Goal: Task Accomplishment & Management: Complete application form

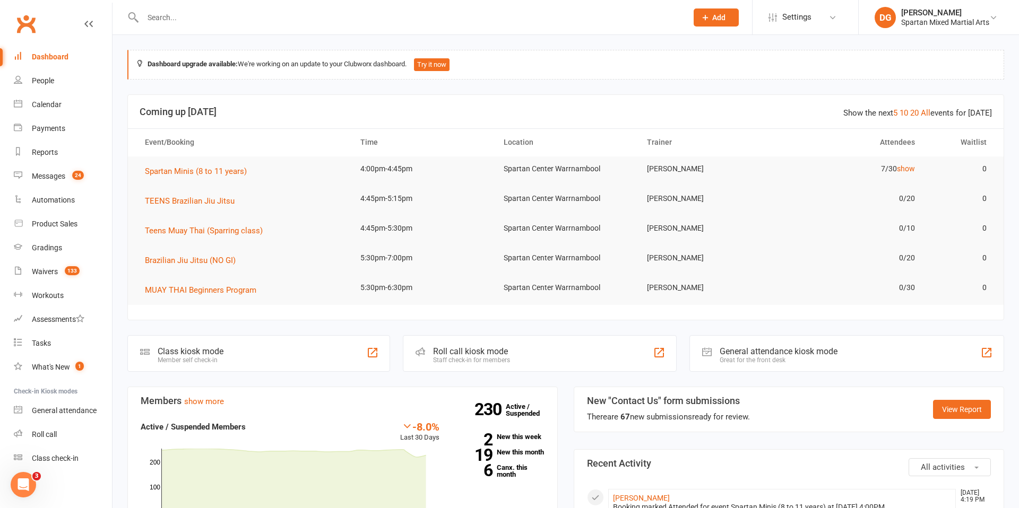
click at [186, 19] on input "text" at bounding box center [410, 17] width 540 height 15
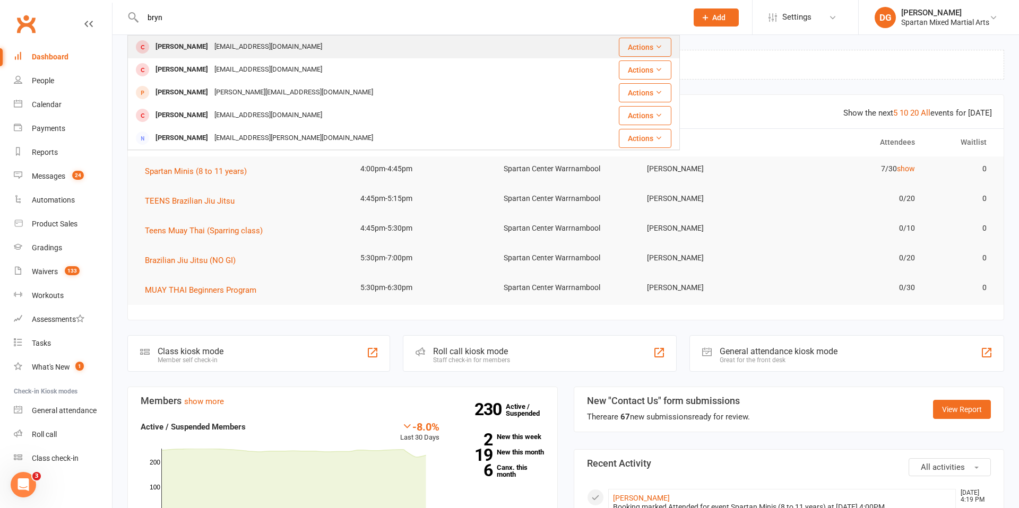
type input "bryn"
click at [165, 53] on div "[PERSON_NAME]" at bounding box center [181, 46] width 59 height 15
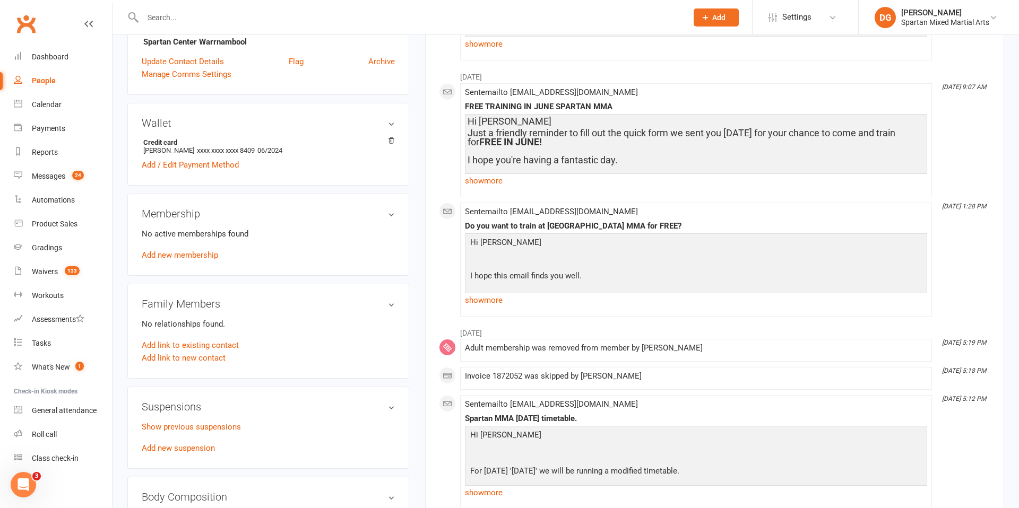
scroll to position [284, 0]
click at [176, 256] on link "Add new membership" at bounding box center [180, 254] width 76 height 10
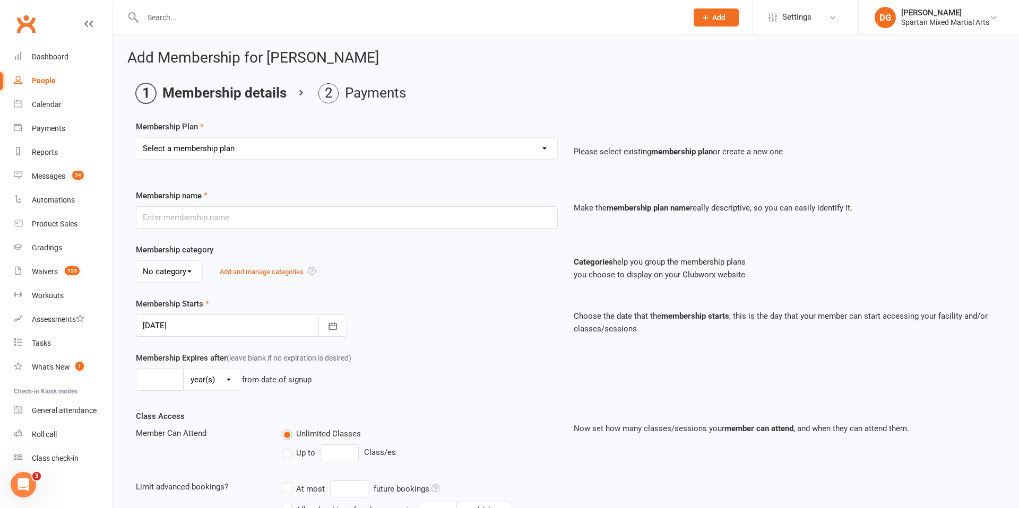
click at [351, 156] on select "Select a membership plan Create new Membership Plan life member Adult membershi…" at bounding box center [346, 148] width 421 height 21
select select "22"
click at [136, 138] on select "Select a membership plan Create new Membership Plan life member Adult membershi…" at bounding box center [346, 148] width 421 height 21
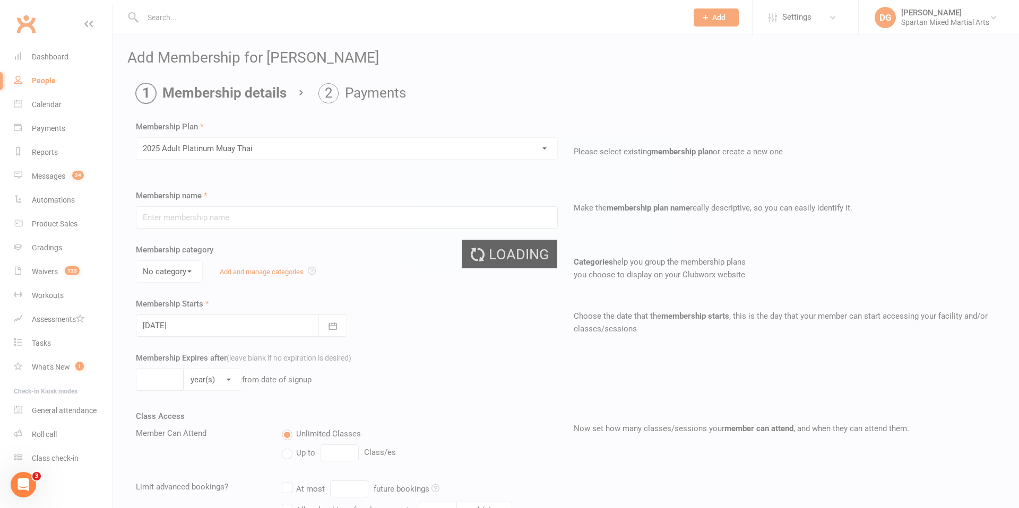
type input "2025 Adult Platinum Muay Thai"
select select "0"
type input "0"
select select "2"
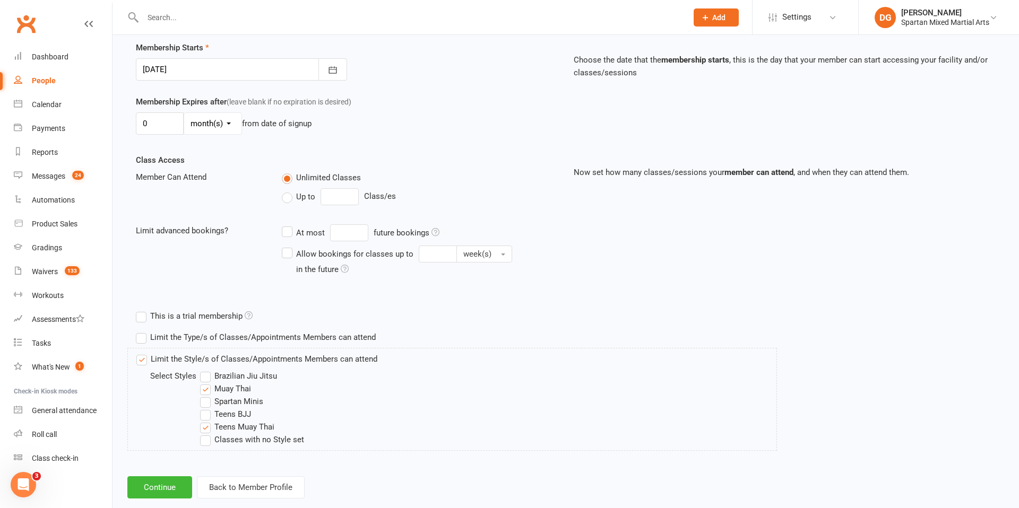
scroll to position [277, 0]
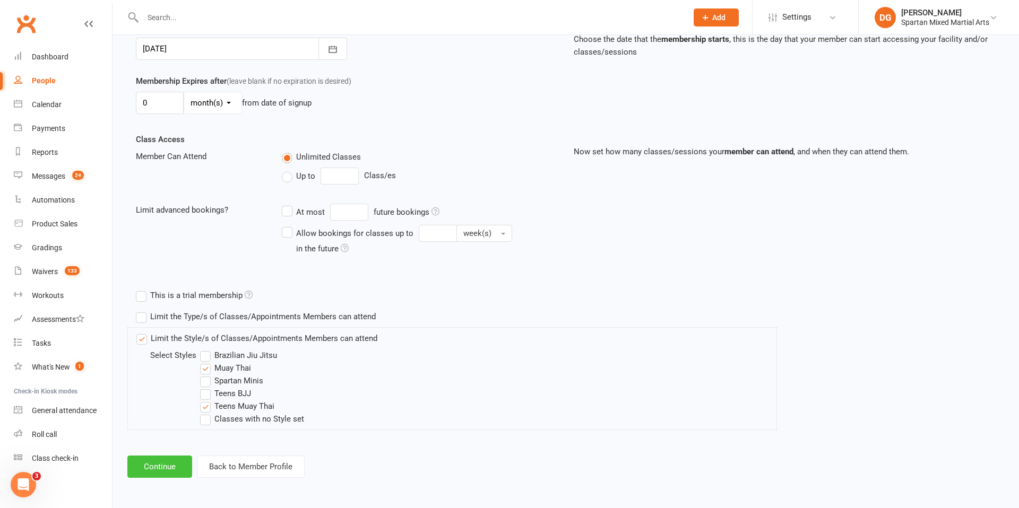
click at [159, 471] on button "Continue" at bounding box center [159, 467] width 65 height 22
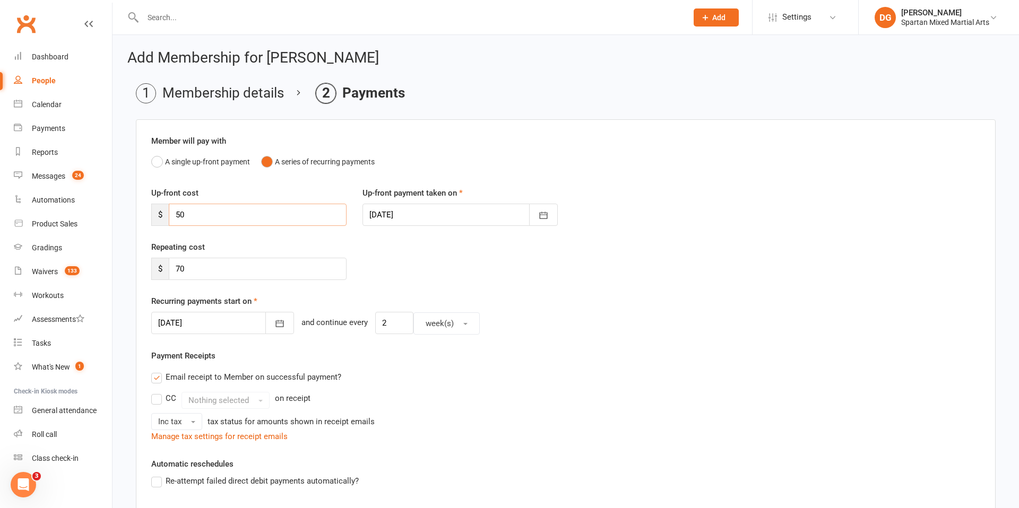
click at [229, 213] on input "50" at bounding box center [258, 215] width 178 height 22
type input "5"
type input "0"
click at [266, 330] on button "button" at bounding box center [279, 323] width 29 height 22
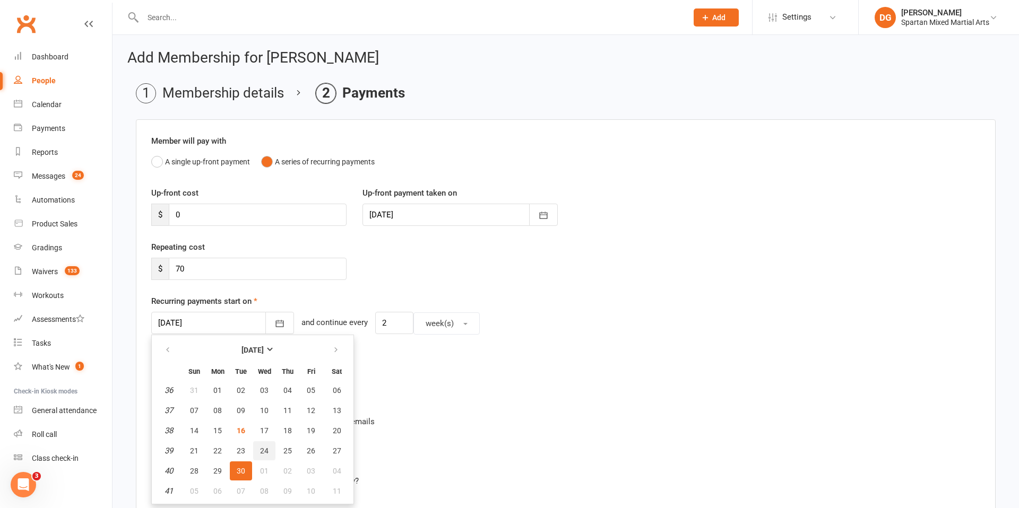
click at [264, 452] on span "24" at bounding box center [264, 451] width 8 height 8
type input "[DATE]"
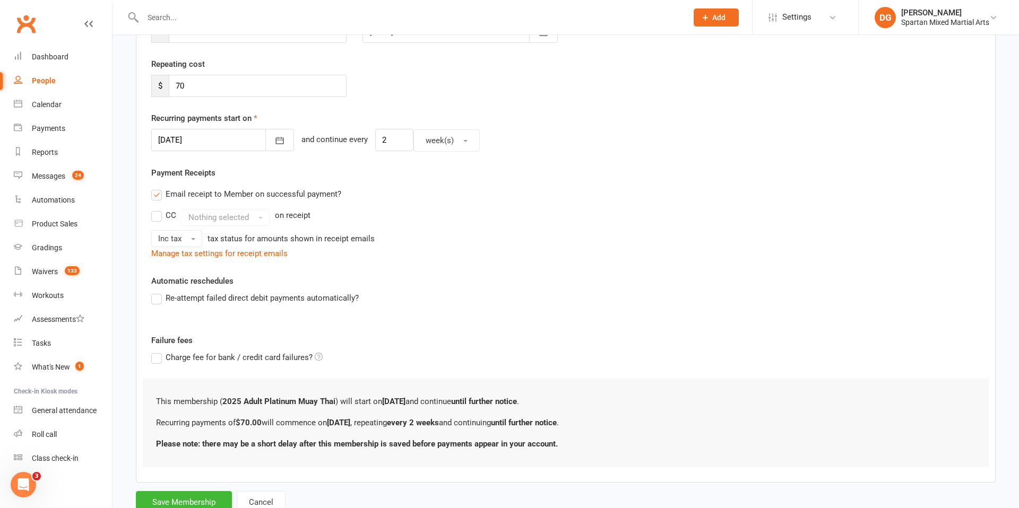
scroll to position [221, 0]
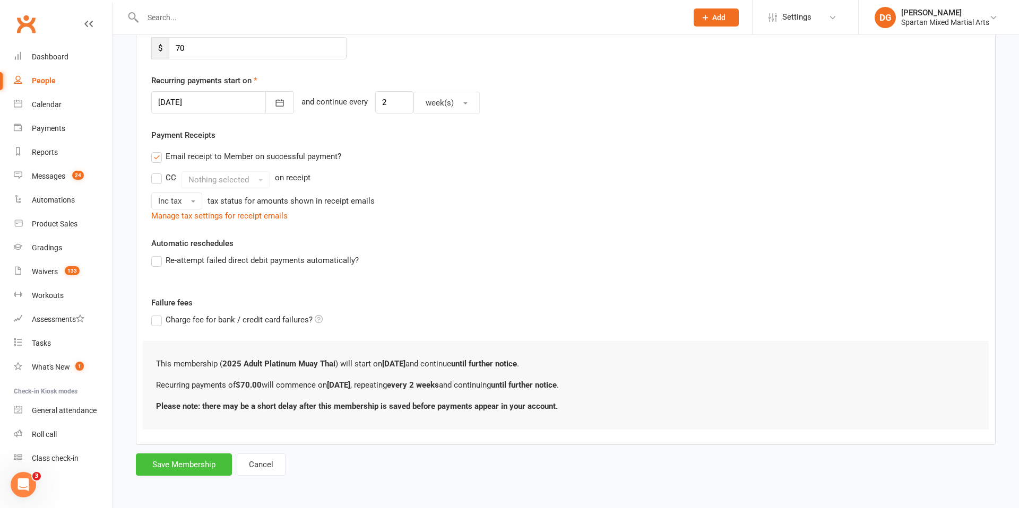
click at [186, 465] on button "Save Membership" at bounding box center [184, 465] width 96 height 22
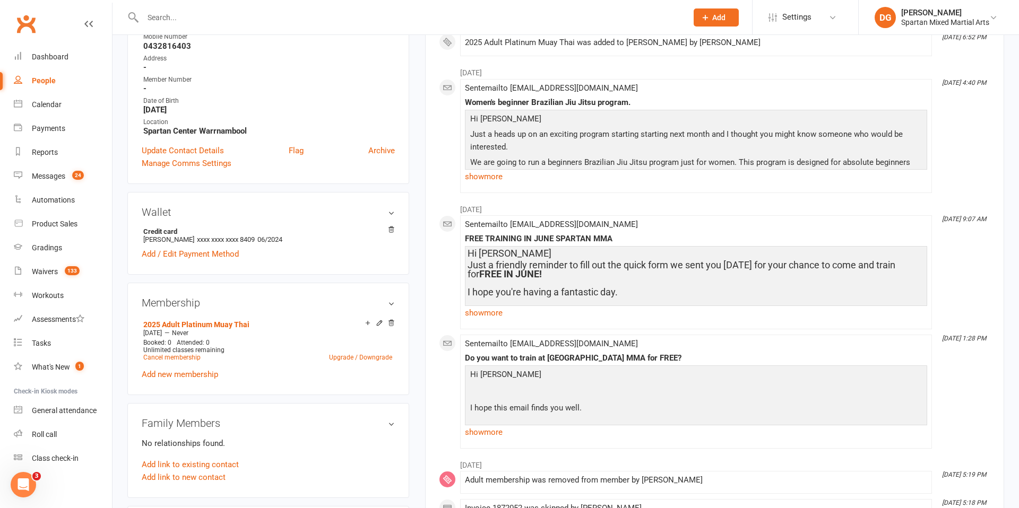
scroll to position [192, 0]
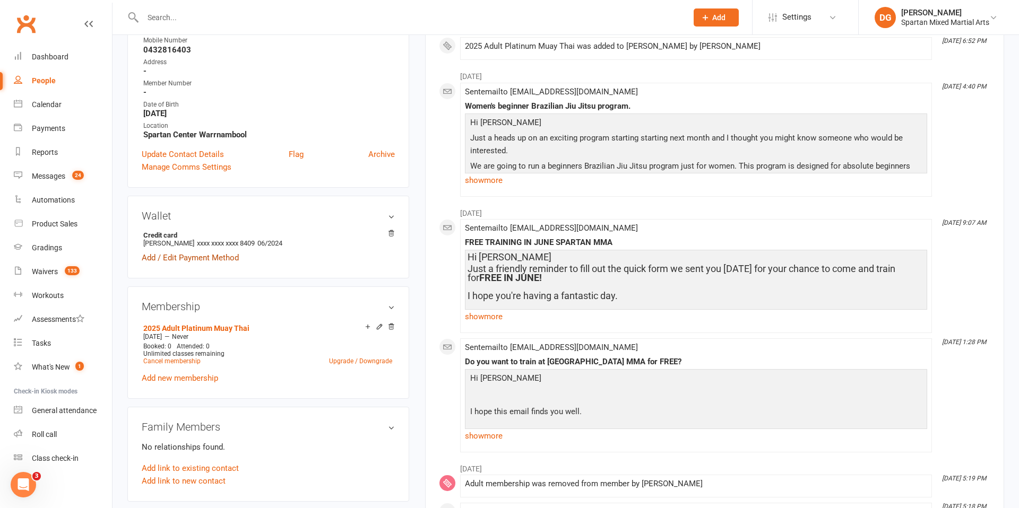
click at [202, 260] on link "Add / Edit Payment Method" at bounding box center [190, 257] width 97 height 13
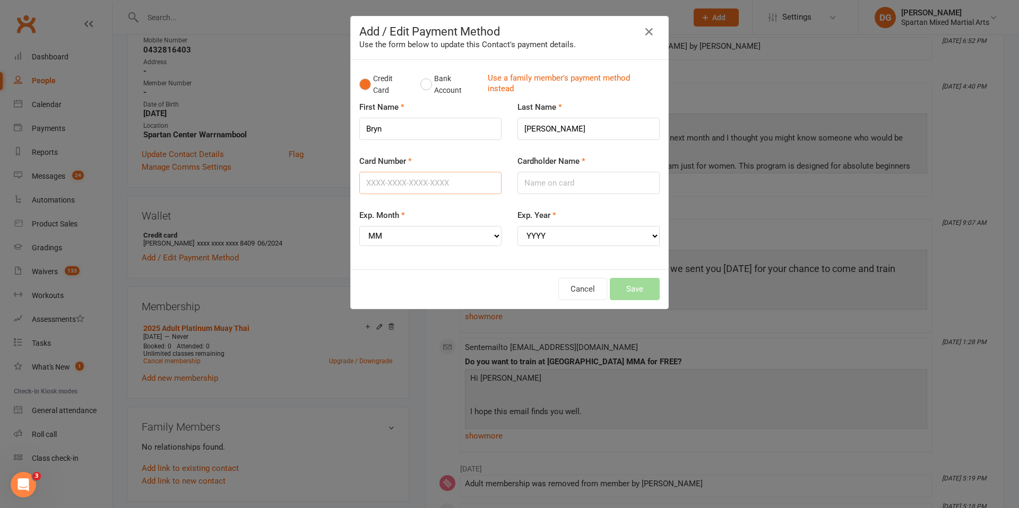
click at [448, 181] on input "Card Number" at bounding box center [430, 183] width 142 height 22
type input "[CREDIT_CARD_NUMBER]"
click at [551, 187] on input "Cardholder Name" at bounding box center [588, 183] width 142 height 22
type input "[PERSON_NAME]"
click at [454, 239] on select "MM 01 02 03 04 05 06 07 08 09 10 11 12" at bounding box center [430, 236] width 142 height 20
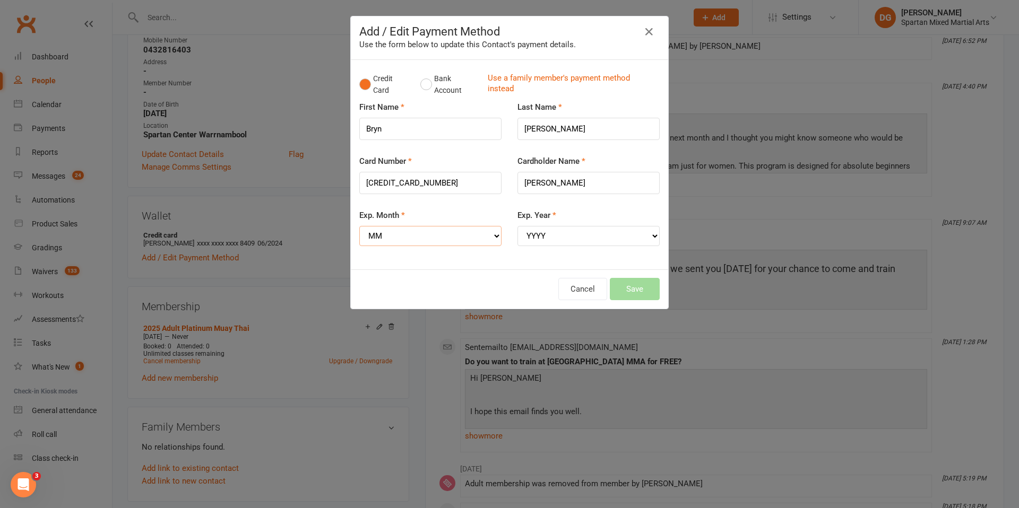
select select "07"
click at [359, 226] on select "MM 01 02 03 04 05 06 07 08 09 10 11 12" at bounding box center [430, 236] width 142 height 20
click at [604, 239] on select "YYYY 2025 2026 2027 2028 2029 2030 2031 2032 2033 2034" at bounding box center [588, 236] width 142 height 20
select select "2028"
click at [517, 226] on select "YYYY 2025 2026 2027 2028 2029 2030 2031 2032 2033 2034" at bounding box center [588, 236] width 142 height 20
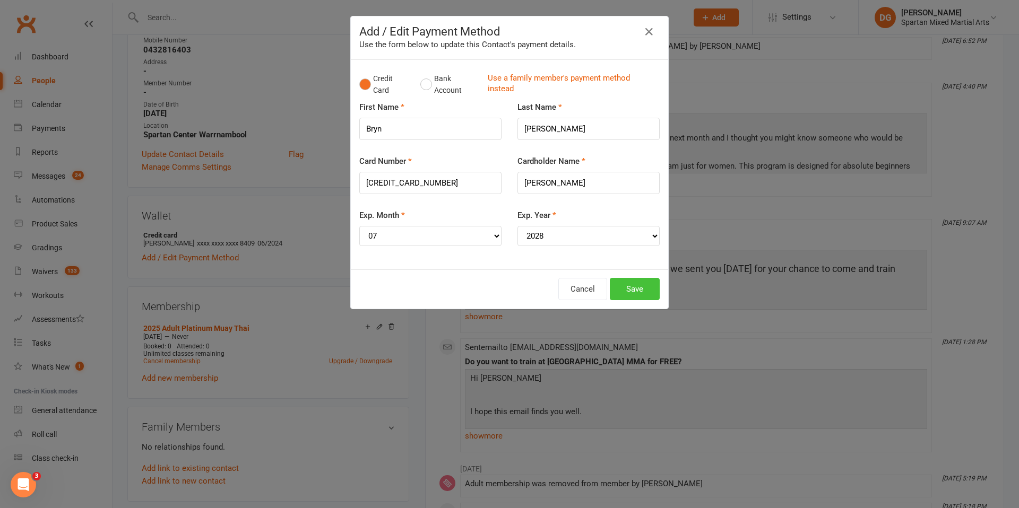
click at [628, 293] on button "Save" at bounding box center [635, 289] width 50 height 22
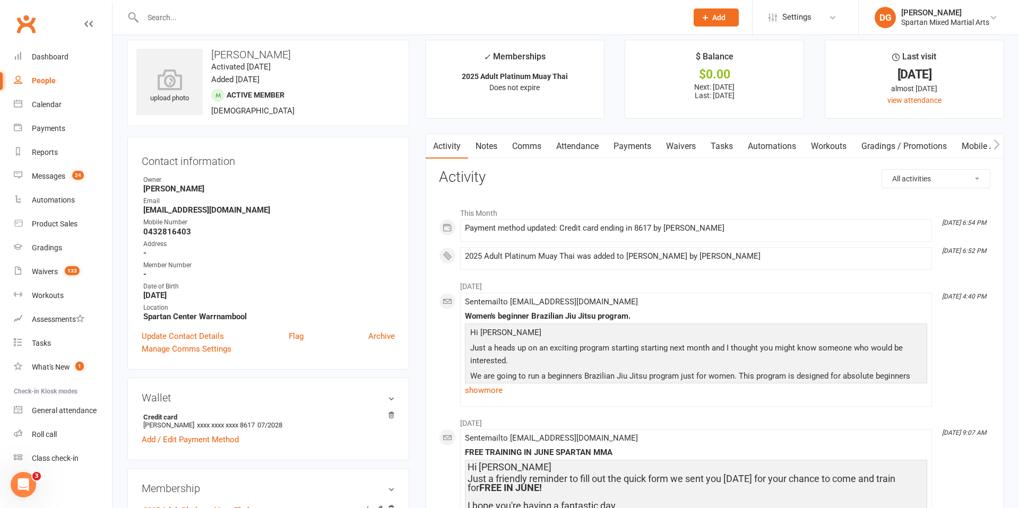
scroll to position [0, 0]
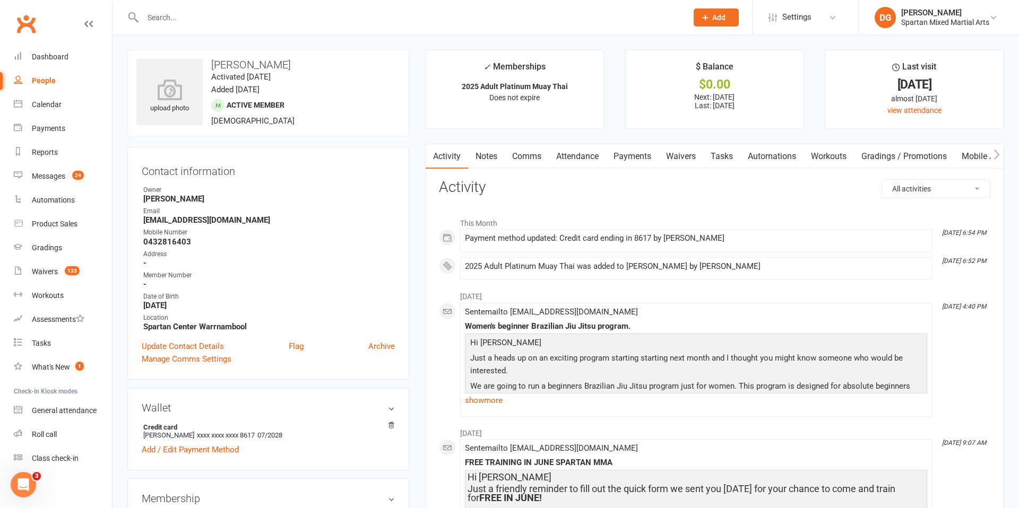
click at [683, 155] on link "Waivers" at bounding box center [680, 156] width 45 height 24
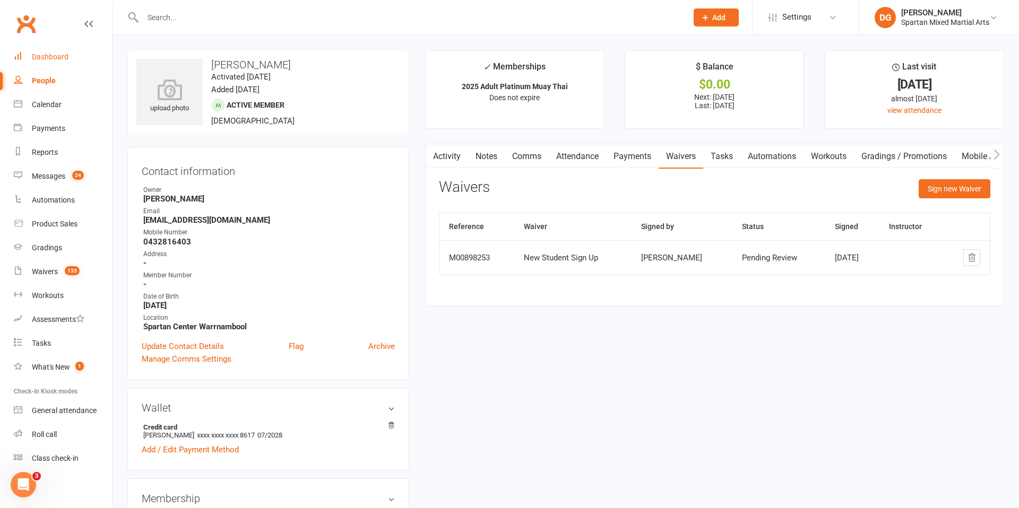
click at [58, 55] on div "Dashboard" at bounding box center [50, 57] width 37 height 8
